Goal: Task Accomplishment & Management: Manage account settings

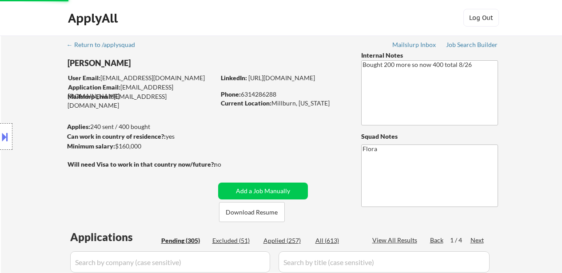
select select ""pending""
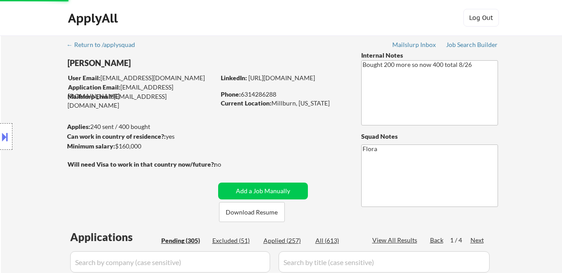
select select ""pending""
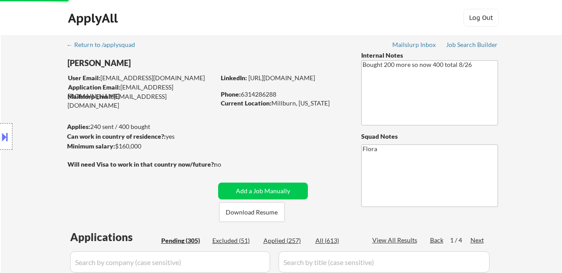
select select ""pending""
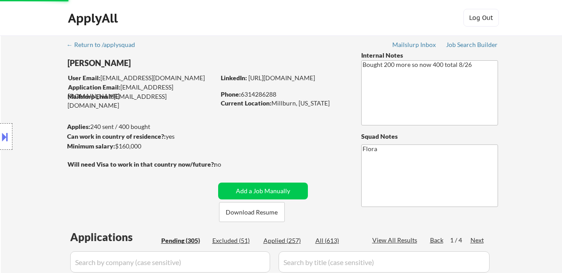
select select ""pending""
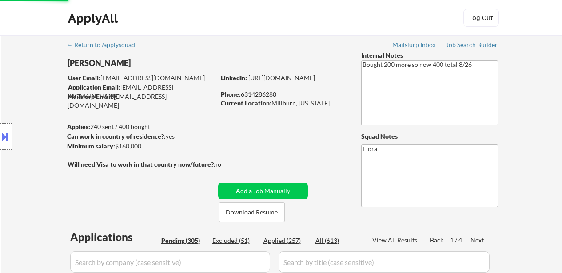
select select ""pending""
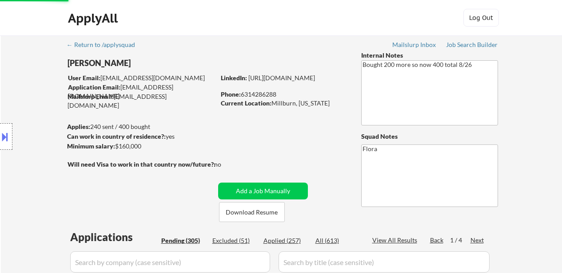
select select ""pending""
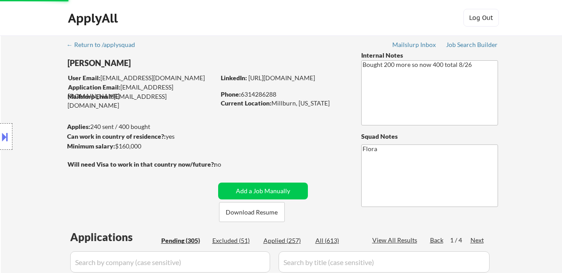
select select ""pending""
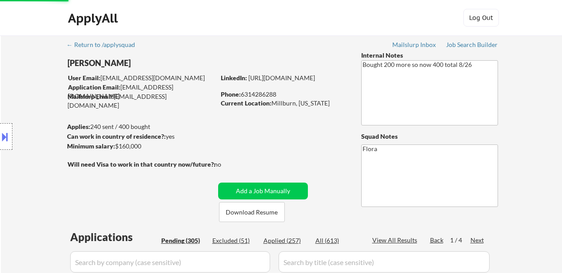
select select ""pending""
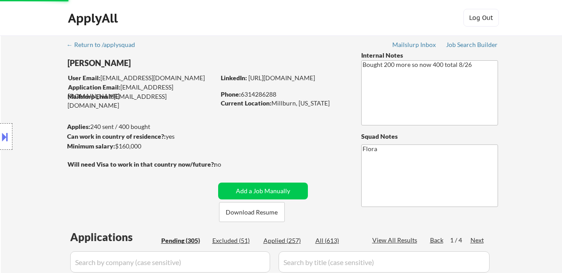
select select ""pending""
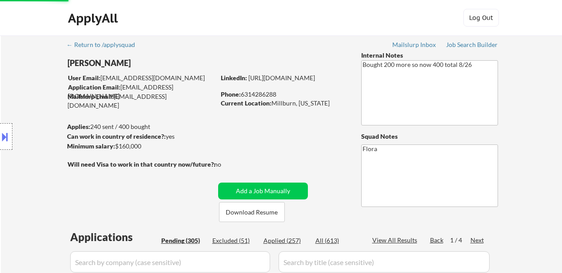
select select ""pending""
select select ""applied""
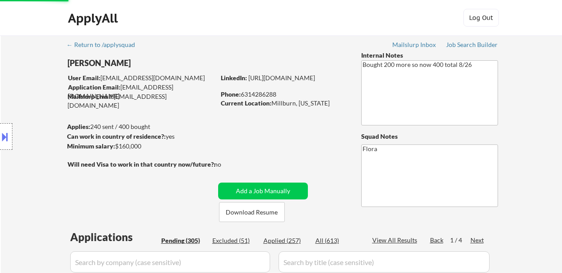
select select ""pending""
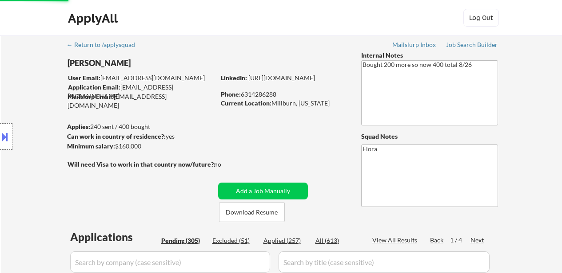
select select ""pending""
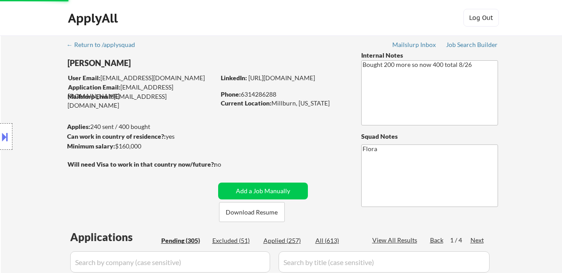
select select ""pending""
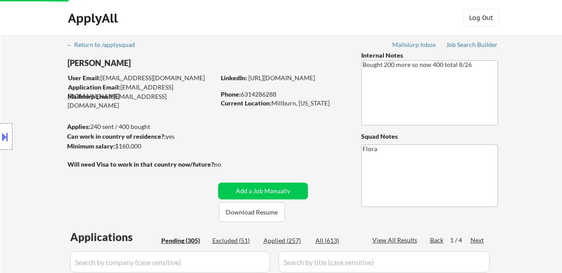
select select ""pending""
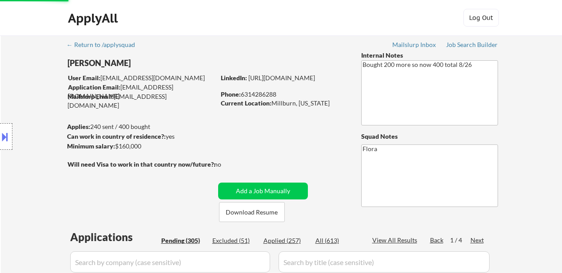
select select ""pending""
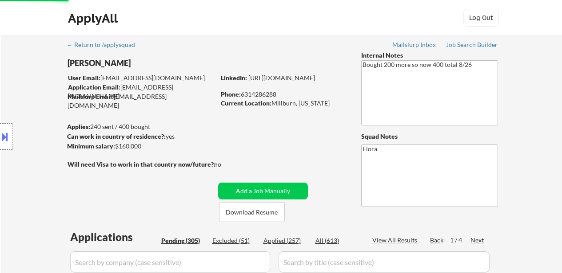
select select ""pending""
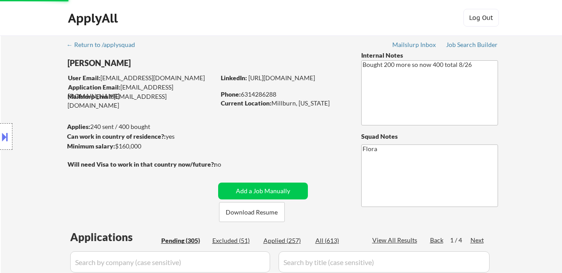
select select ""pending""
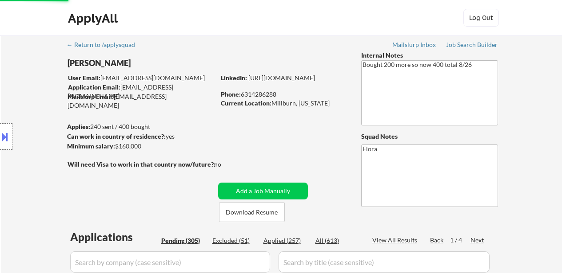
select select ""pending""
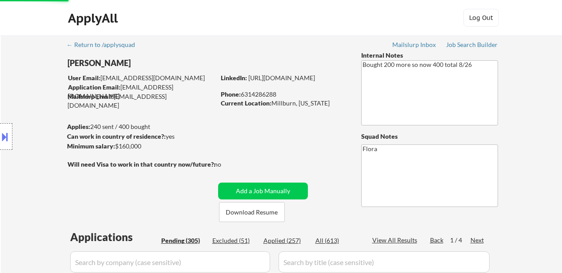
select select ""pending""
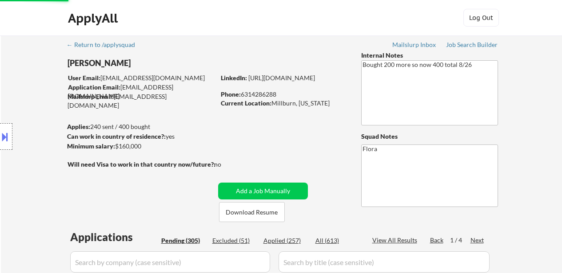
select select ""pending""
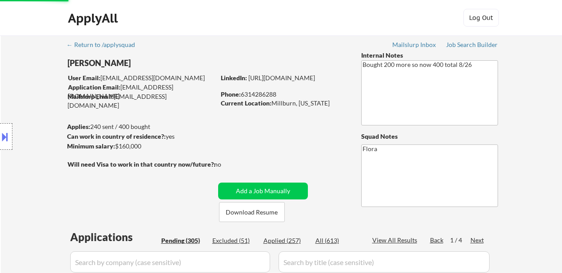
scroll to position [1998, 0]
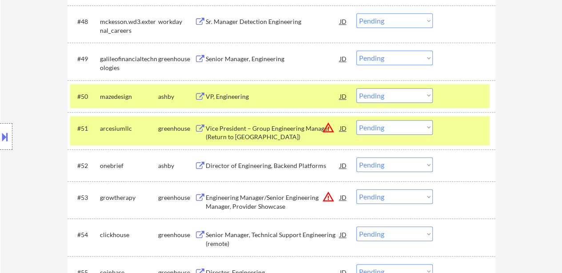
click at [416, 92] on select "Choose an option... Pending Applied Excluded (Questions) Excluded (Expired) Exc…" at bounding box center [394, 95] width 76 height 15
click at [356, 88] on select "Choose an option... Pending Applied Excluded (Questions) Excluded (Expired) Exc…" at bounding box center [394, 95] width 76 height 15
select select ""pending""
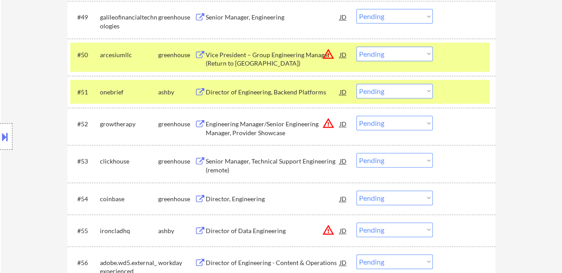
scroll to position [2042, 0]
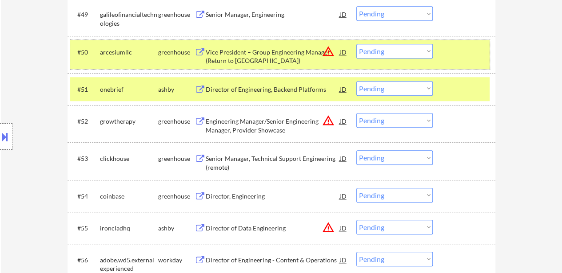
click at [480, 55] on div at bounding box center [464, 52] width 39 height 16
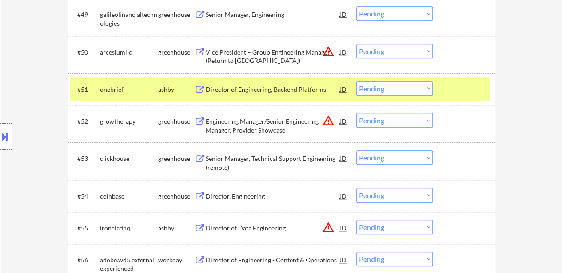
click at [471, 89] on div at bounding box center [464, 89] width 39 height 16
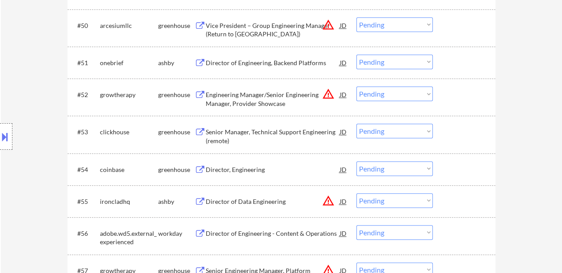
scroll to position [2086, 0]
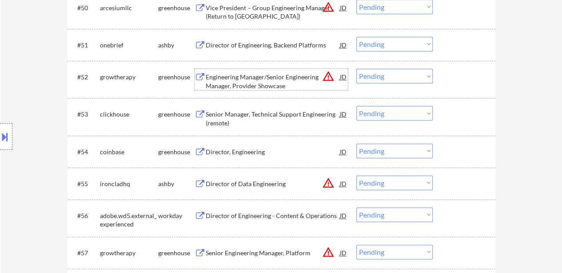
click at [283, 72] on div "Engineering Manager/Senior Engineering Manager, Provider Showcase" at bounding box center [273, 79] width 134 height 21
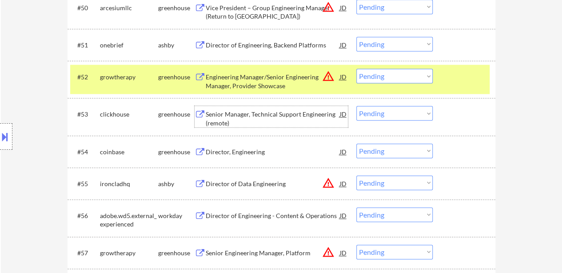
click at [253, 116] on div "Senior Manager, Technical Support Engineering (remote)" at bounding box center [273, 118] width 134 height 17
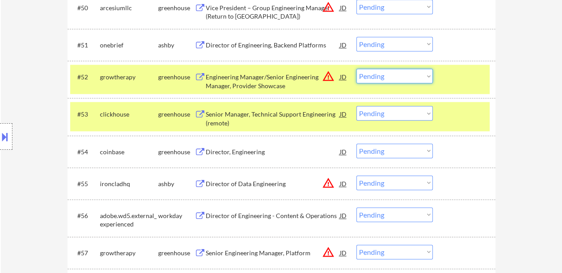
click at [378, 75] on select "Choose an option... Pending Applied Excluded (Questions) Excluded (Expired) Exc…" at bounding box center [394, 76] width 76 height 15
click at [356, 69] on select "Choose an option... Pending Applied Excluded (Questions) Excluded (Expired) Exc…" at bounding box center [394, 76] width 76 height 15
select select ""pending""
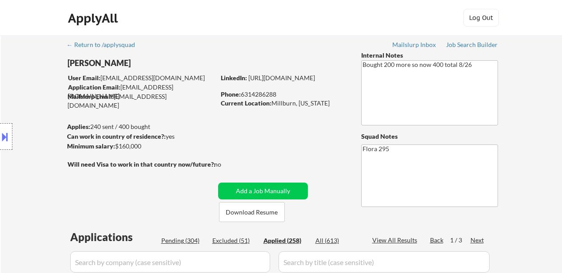
select select ""applied""
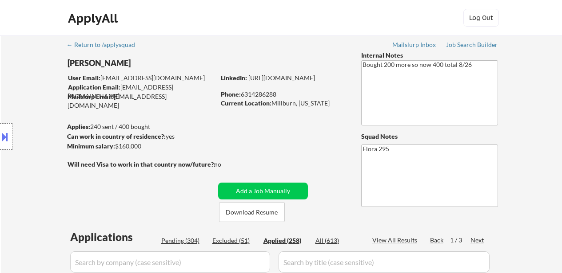
select select ""applied""
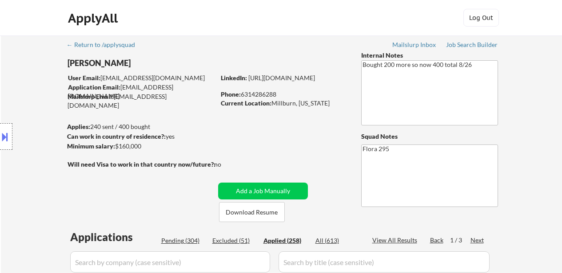
select select ""applied""
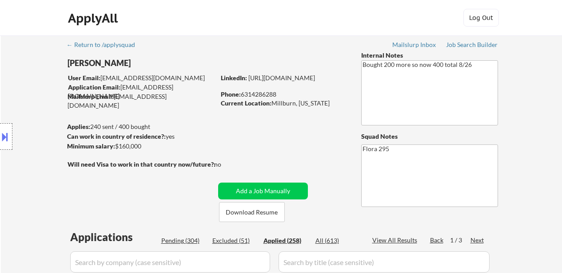
select select ""applied""
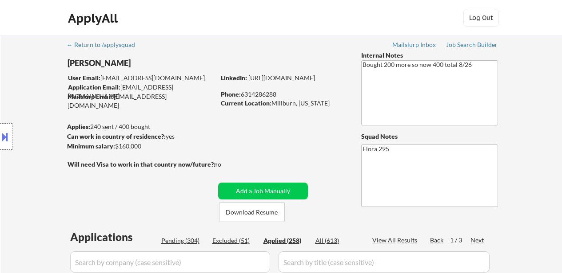
select select ""applied""
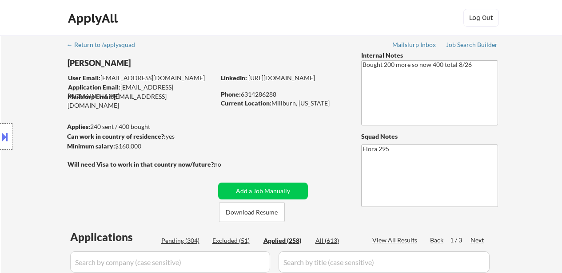
select select ""applied""
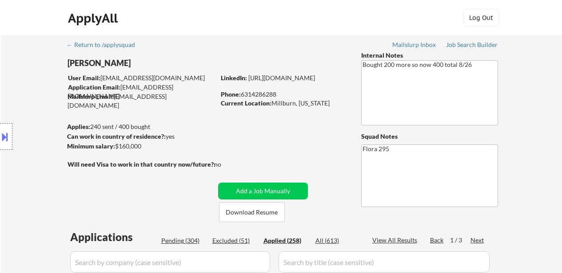
select select ""applied""
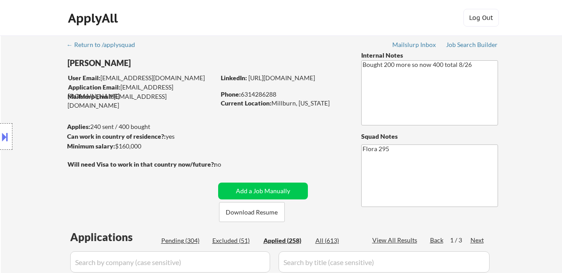
select select ""applied""
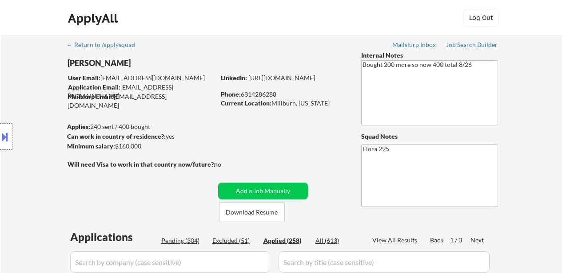
select select ""applied""
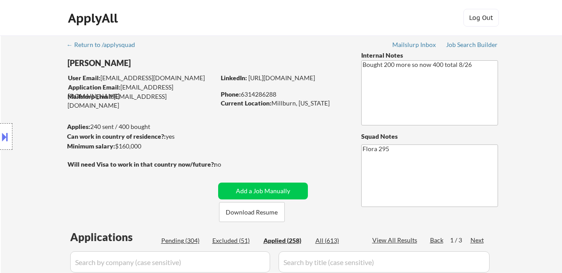
select select ""applied""
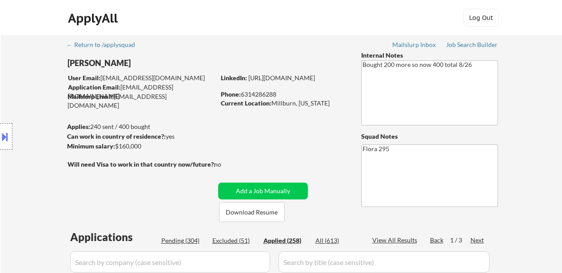
select select ""applied""
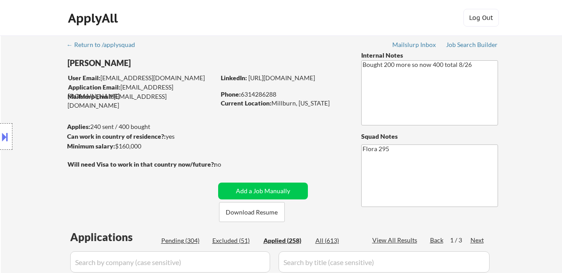
select select ""applied""
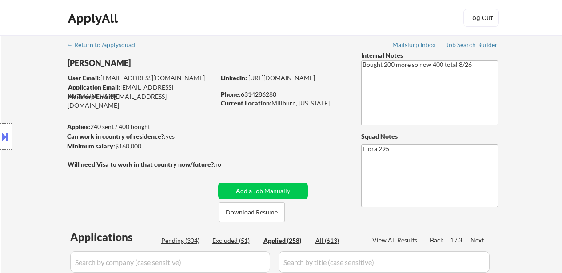
select select ""applied""
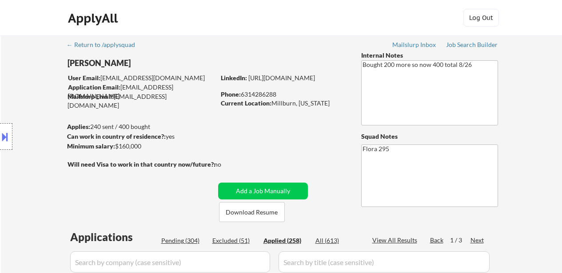
select select ""applied""
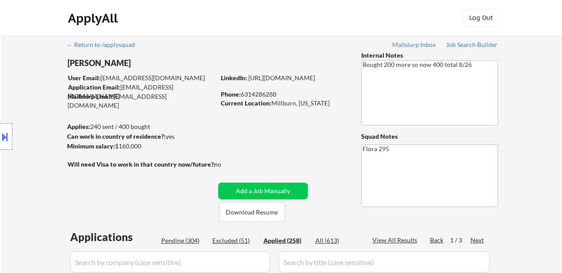
select select ""applied""
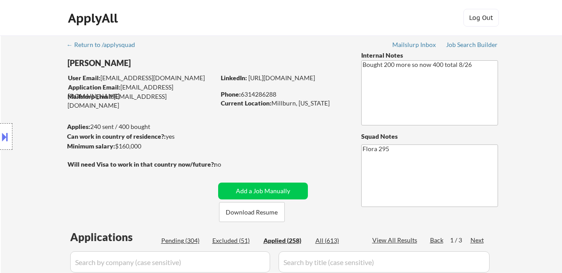
select select ""applied""
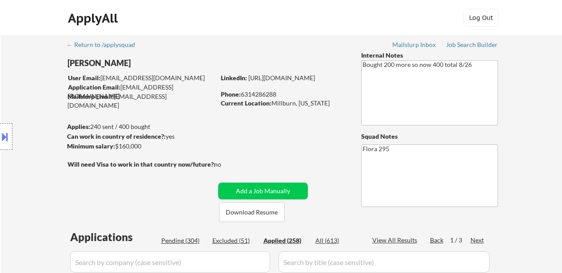
select select ""applied""
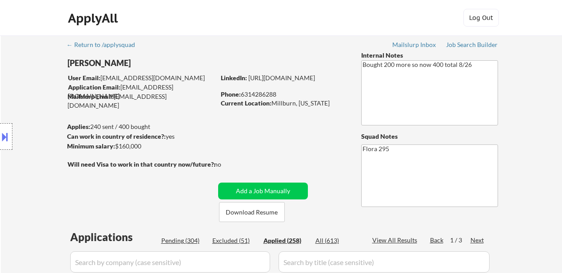
select select ""applied""
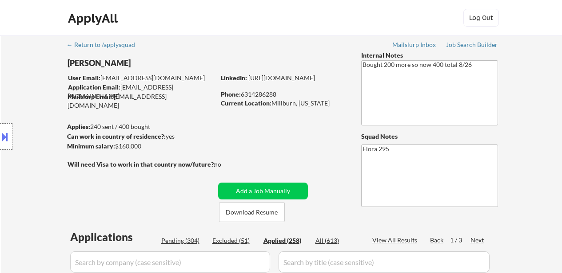
select select ""applied""
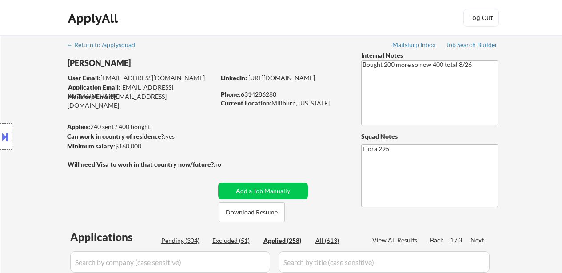
select select ""applied""
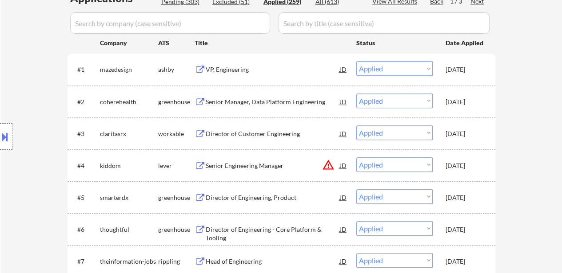
scroll to position [222, 0]
